Goal: Information Seeking & Learning: Compare options

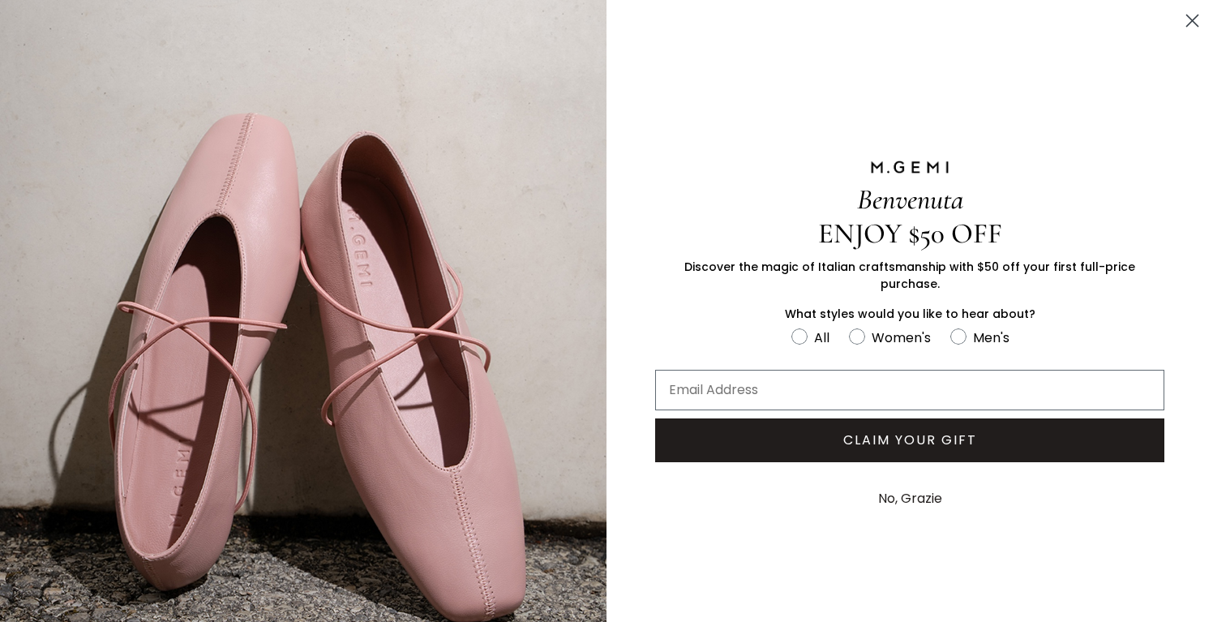
click at [808, 344] on label "All" at bounding box center [820, 340] width 58 height 27
click at [791, 327] on input "All" at bounding box center [790, 326] width 1 height 1
radio input "true"
click at [1190, 24] on circle "Close dialog" at bounding box center [1192, 20] width 27 height 27
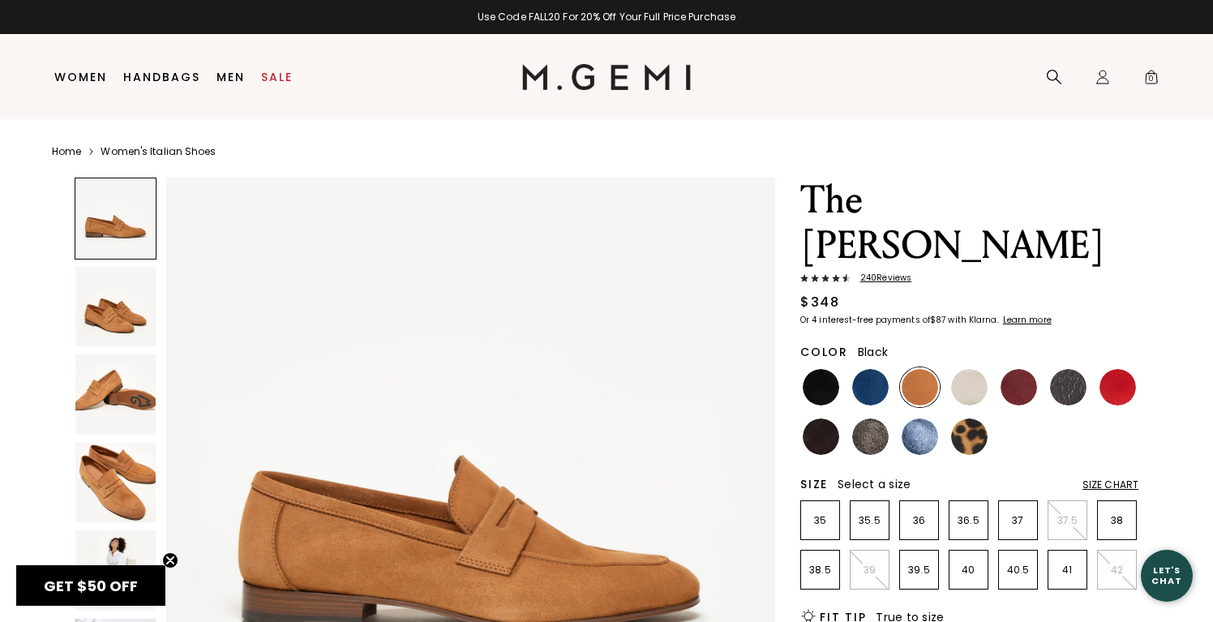
click at [819, 369] on img at bounding box center [820, 387] width 36 height 36
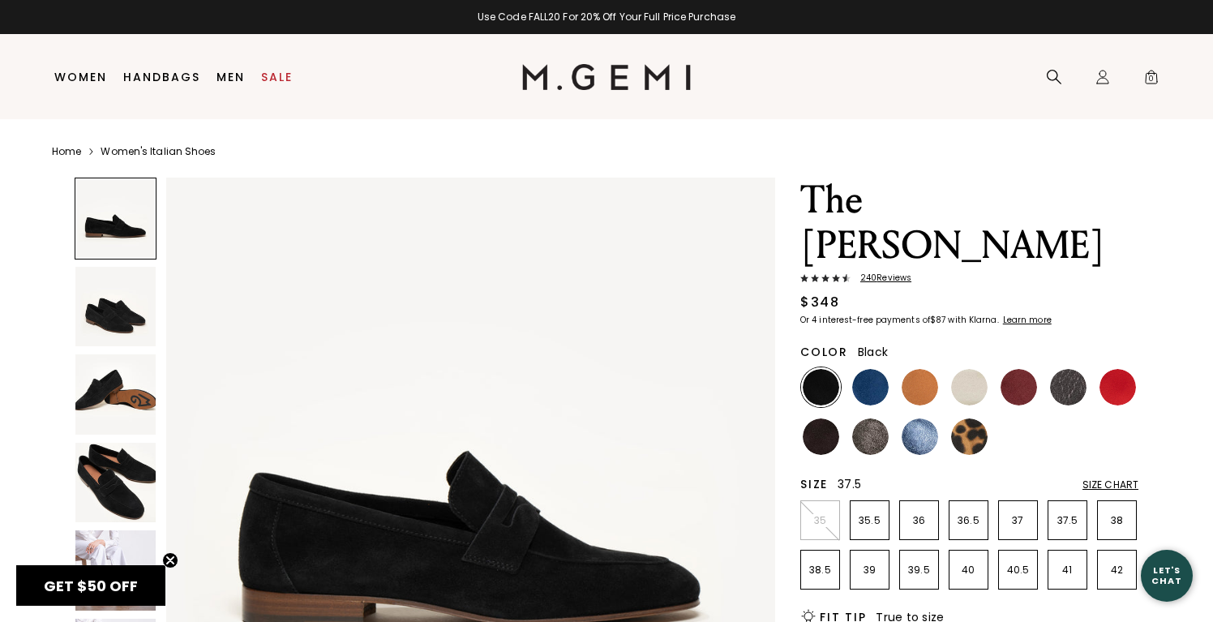
click at [1065, 514] on p "37.5" at bounding box center [1067, 520] width 38 height 13
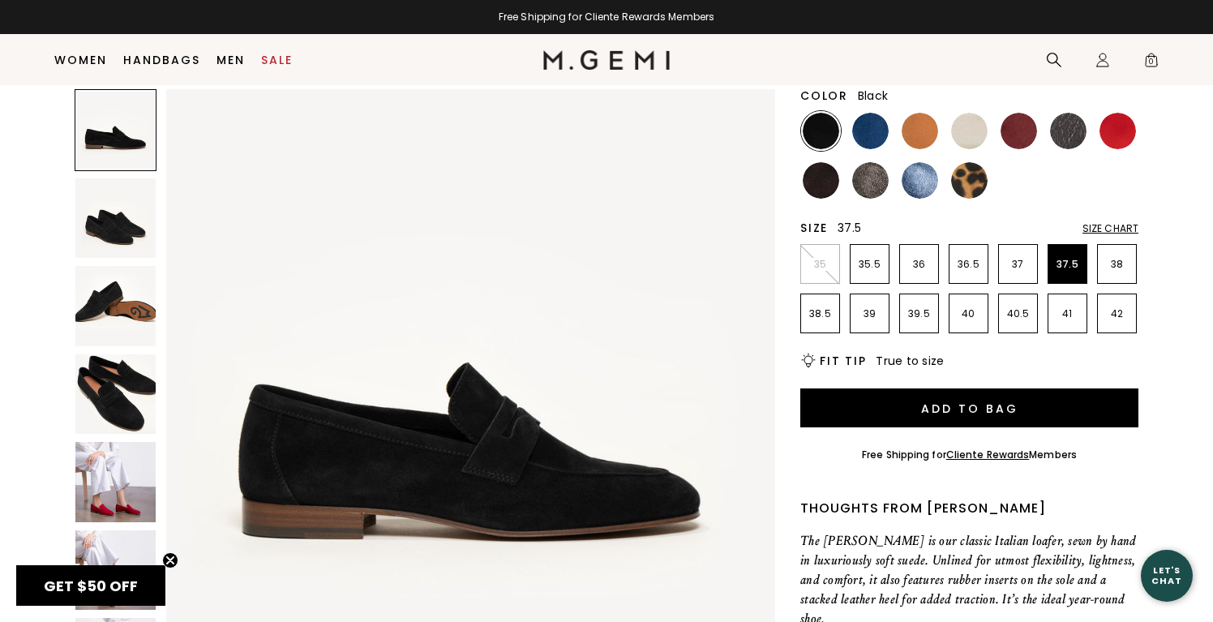
scroll to position [220, 0]
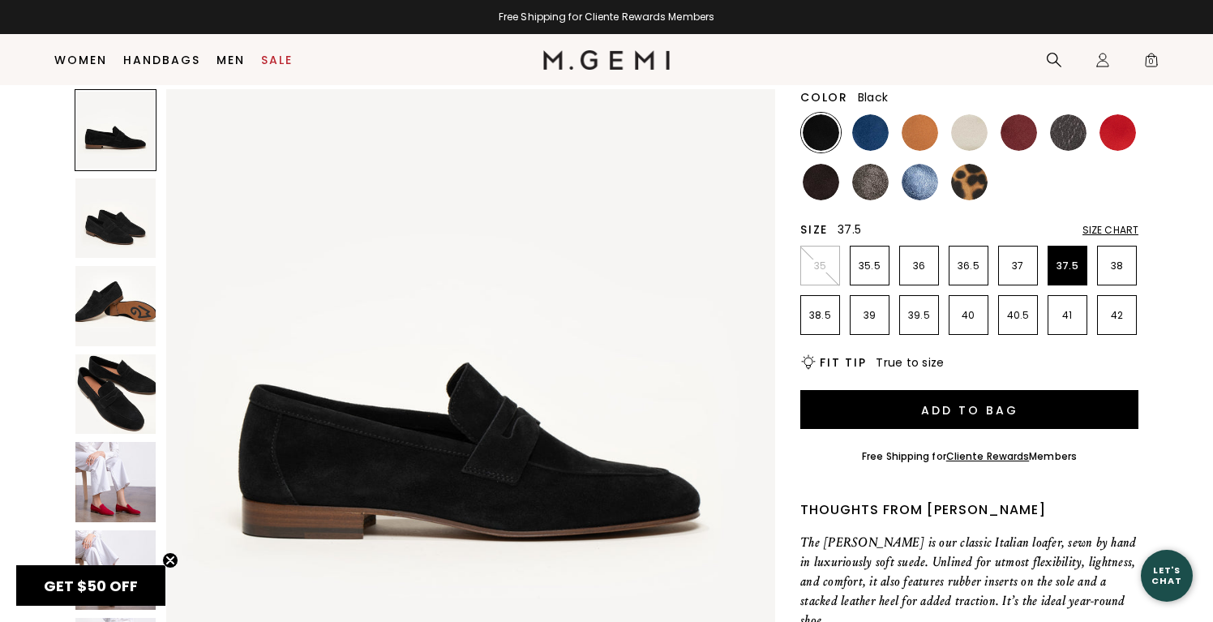
click at [111, 482] on img at bounding box center [115, 482] width 80 height 80
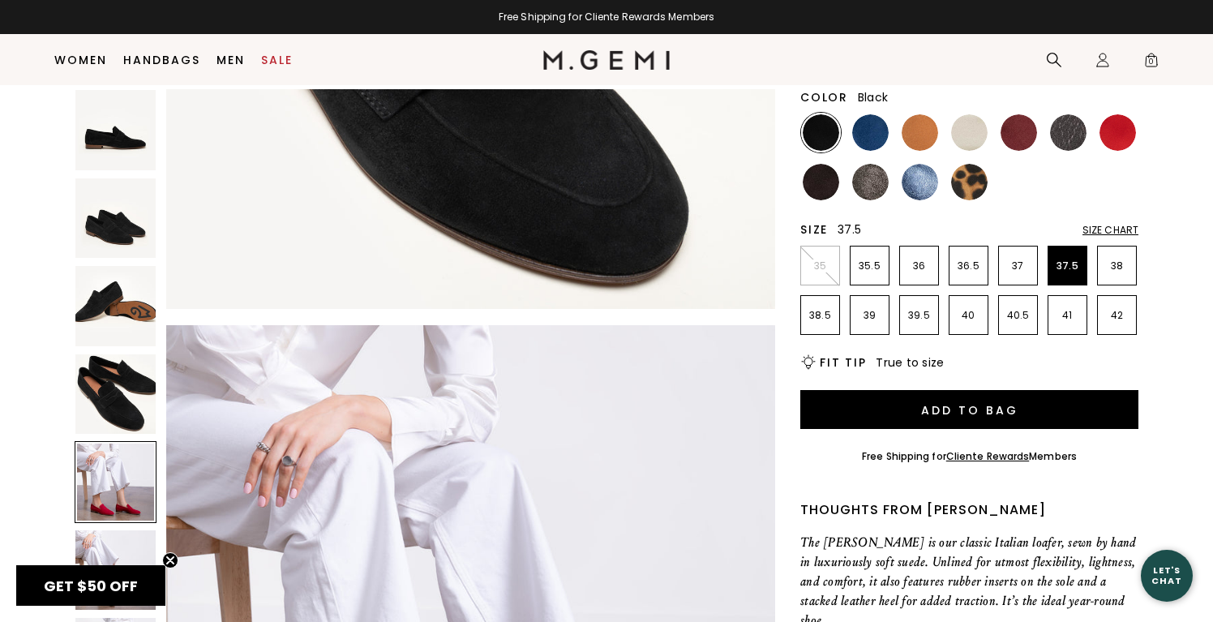
scroll to position [2501, 0]
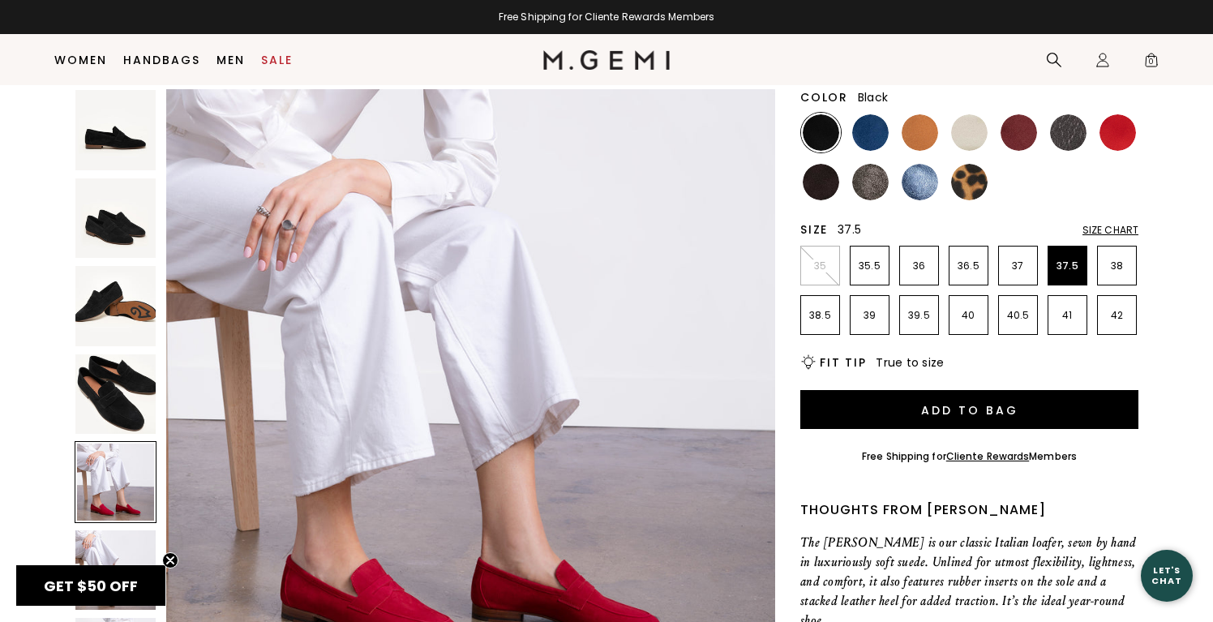
click at [824, 164] on img at bounding box center [820, 182] width 36 height 36
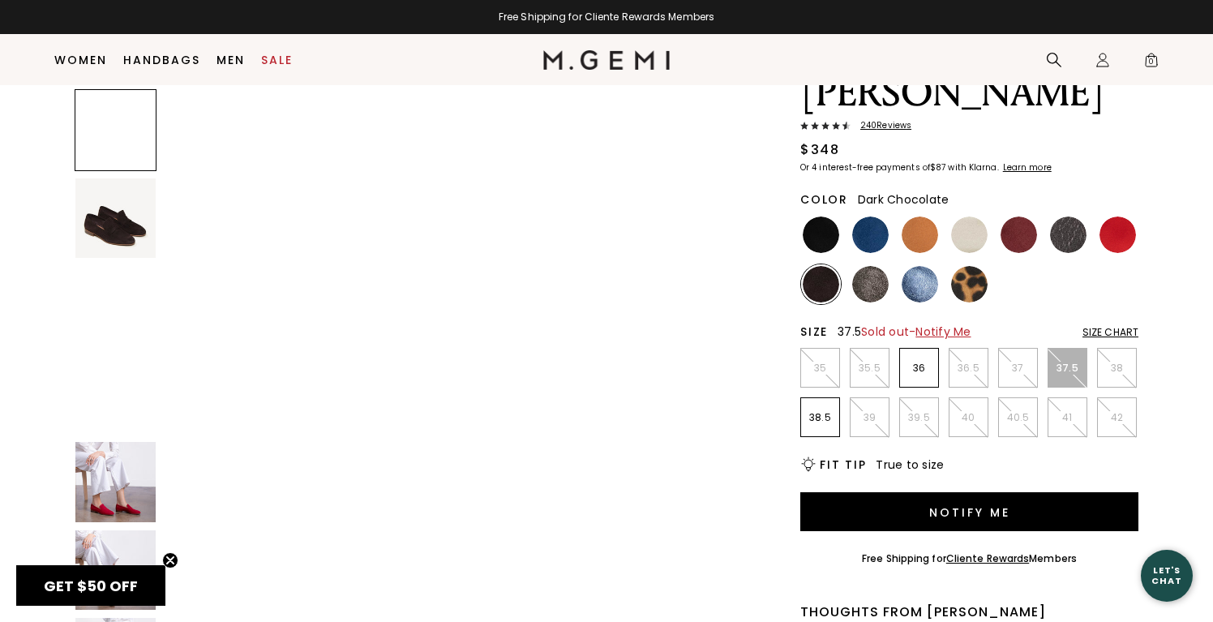
scroll to position [108, 0]
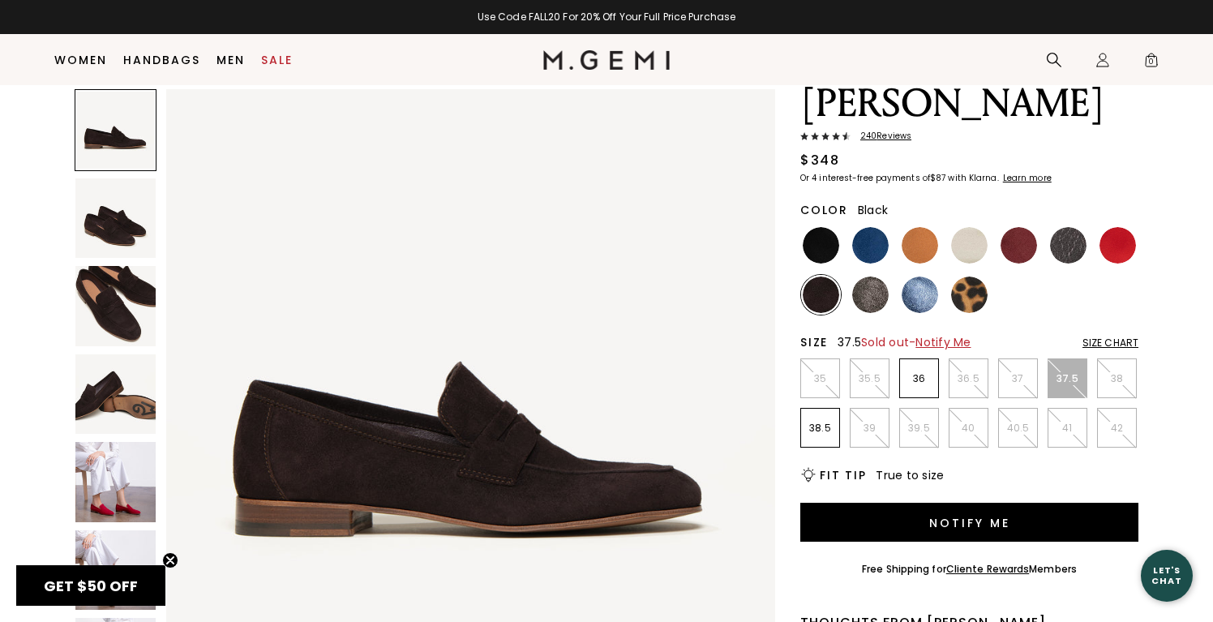
click at [837, 227] on img at bounding box center [820, 245] width 36 height 36
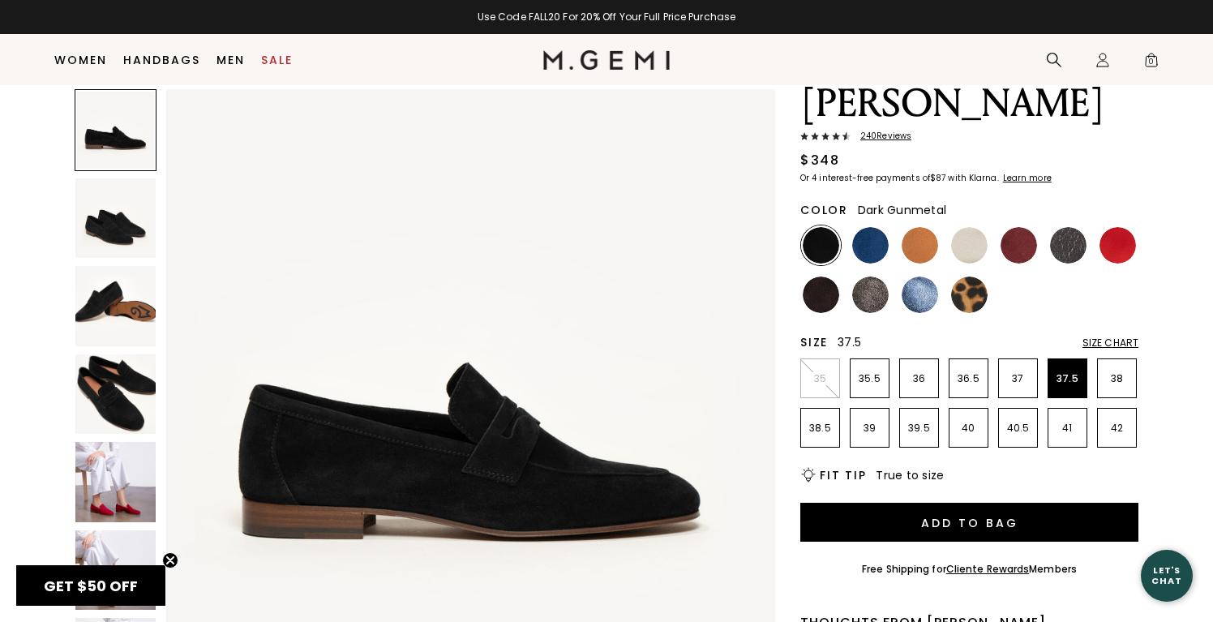
click at [1073, 227] on img at bounding box center [1068, 245] width 36 height 36
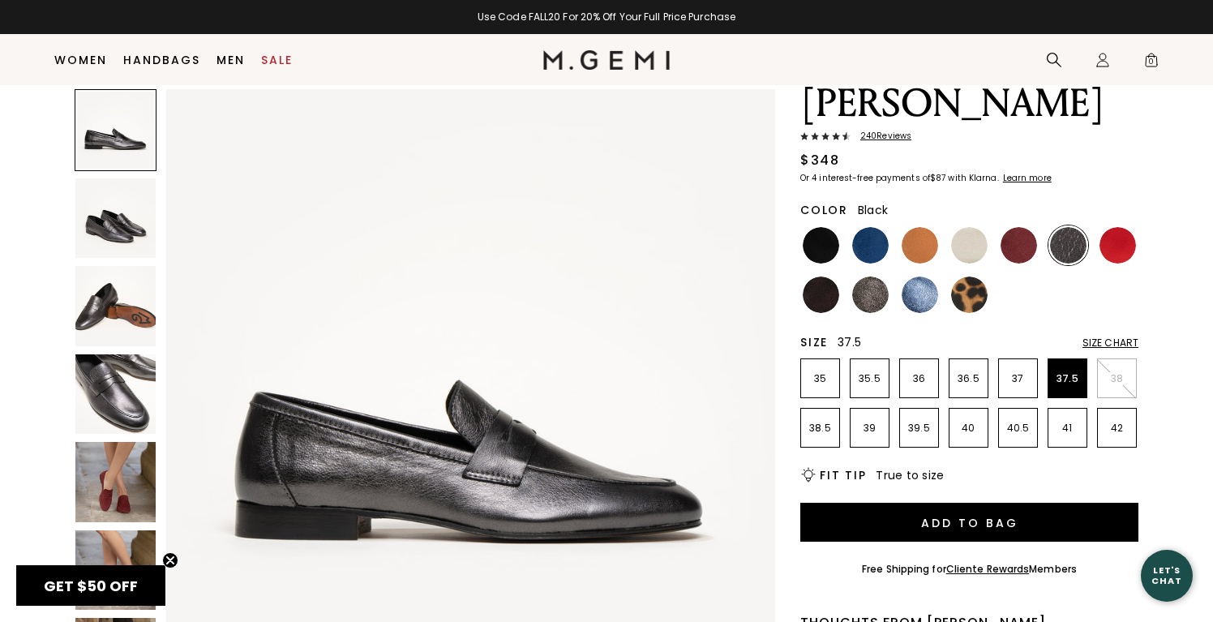
click at [810, 227] on img at bounding box center [820, 245] width 36 height 36
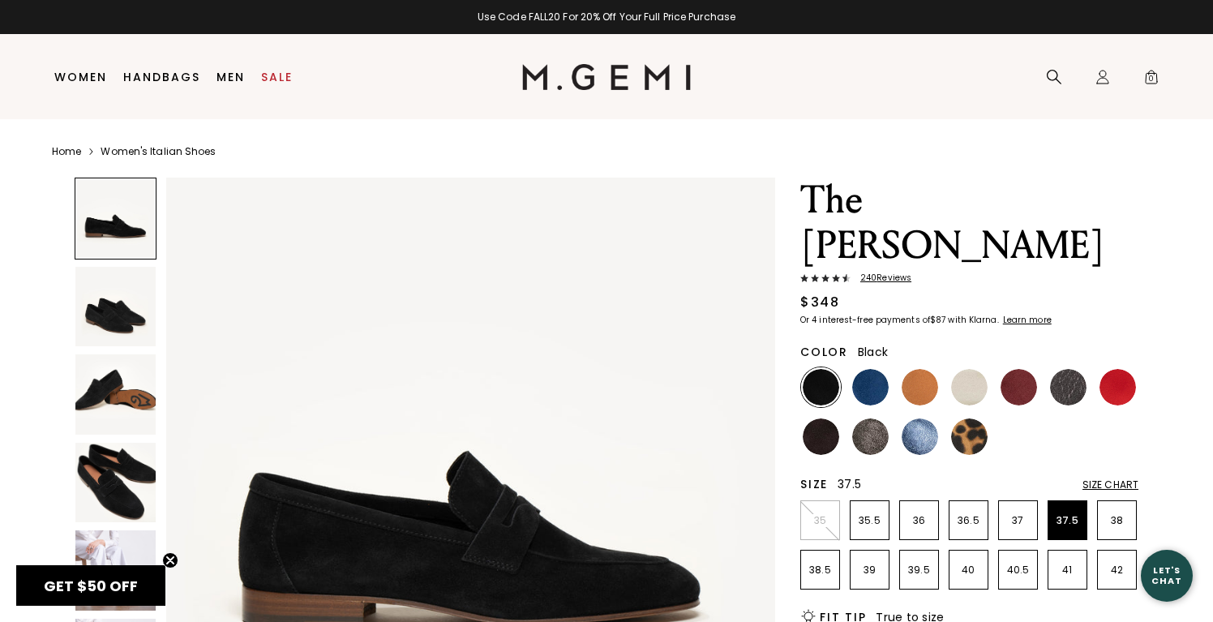
click at [877, 273] on span "240 Review s" at bounding box center [880, 278] width 61 height 10
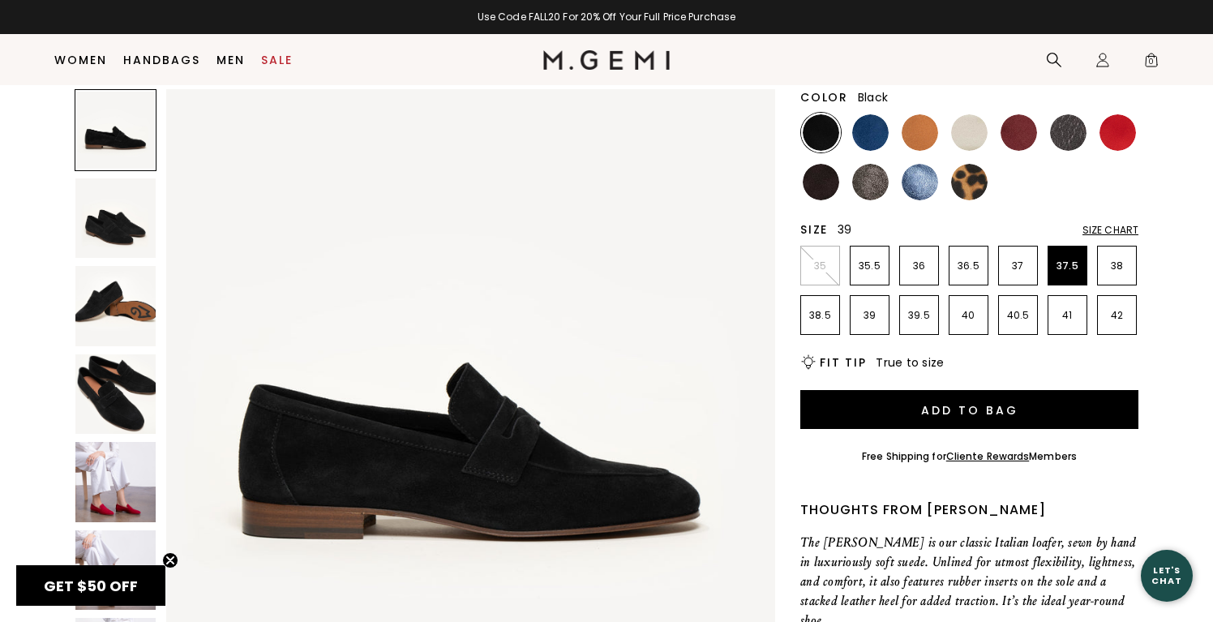
scroll to position [217, 0]
